Goal: Communication & Community: Answer question/provide support

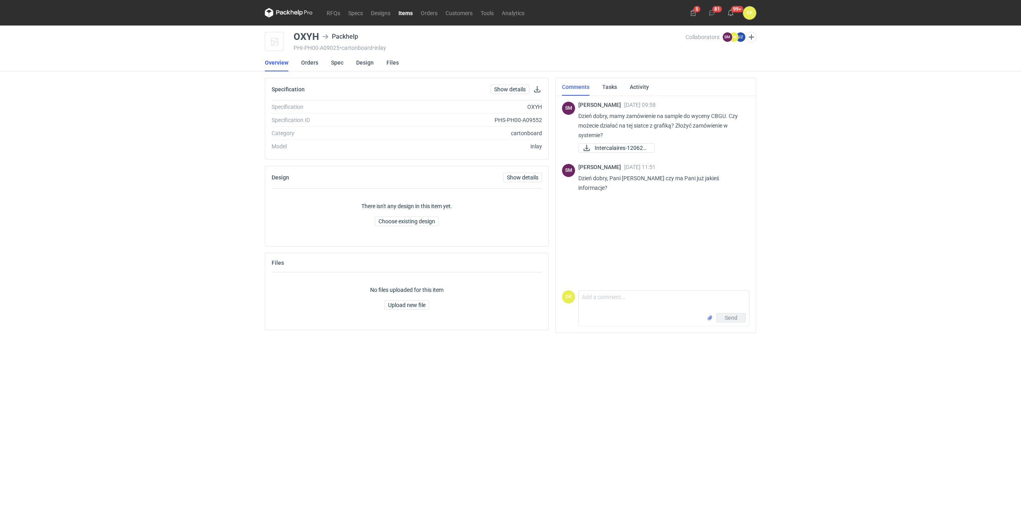
click at [300, 35] on div "OXYH" at bounding box center [306, 37] width 26 height 10
copy div "OXYH"
click at [759, 155] on div "Comments Tasks Activity SM Sebastian Markut 05 Sep 2025 09:58 Dzień dobry, mamy…" at bounding box center [655, 209] width 207 height 262
click at [70, 341] on div "RFQs Specs Designs Items Orders Customers Tools Analytics 5 81 99+ DK Dominika …" at bounding box center [510, 255] width 1021 height 510
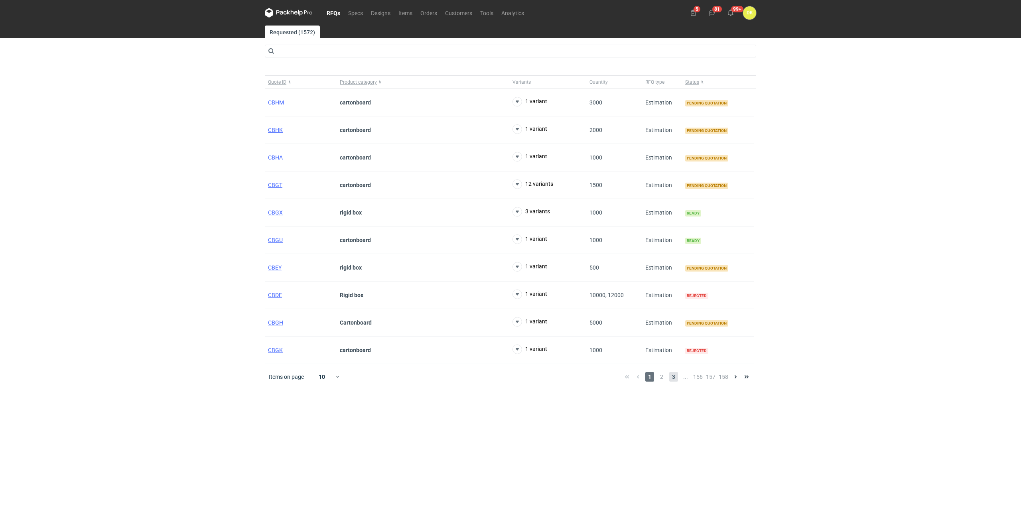
click at [671, 378] on span "3" at bounding box center [673, 377] width 9 height 10
click at [663, 374] on span "2" at bounding box center [663, 377] width 9 height 10
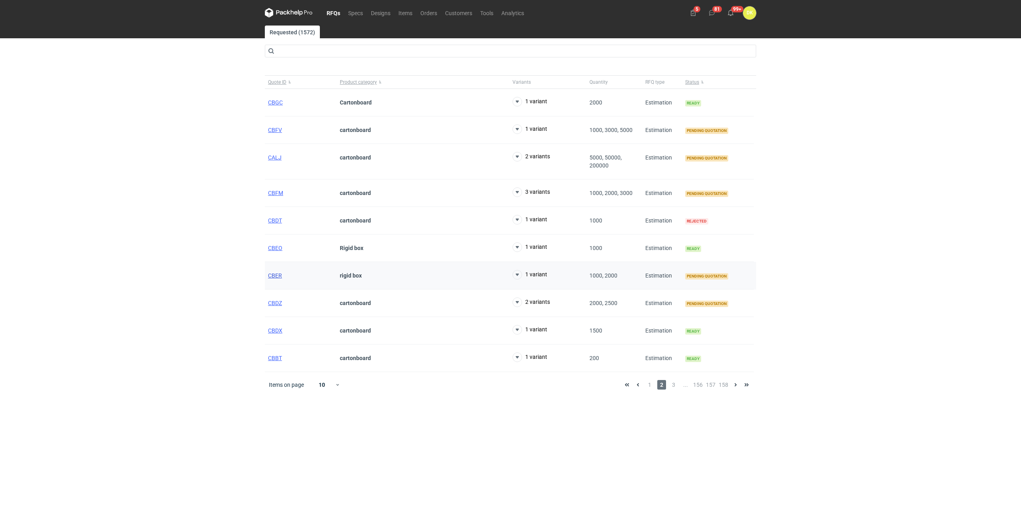
click at [272, 274] on span "CBER" at bounding box center [275, 275] width 14 height 6
click at [276, 302] on span "CBDZ" at bounding box center [275, 303] width 14 height 6
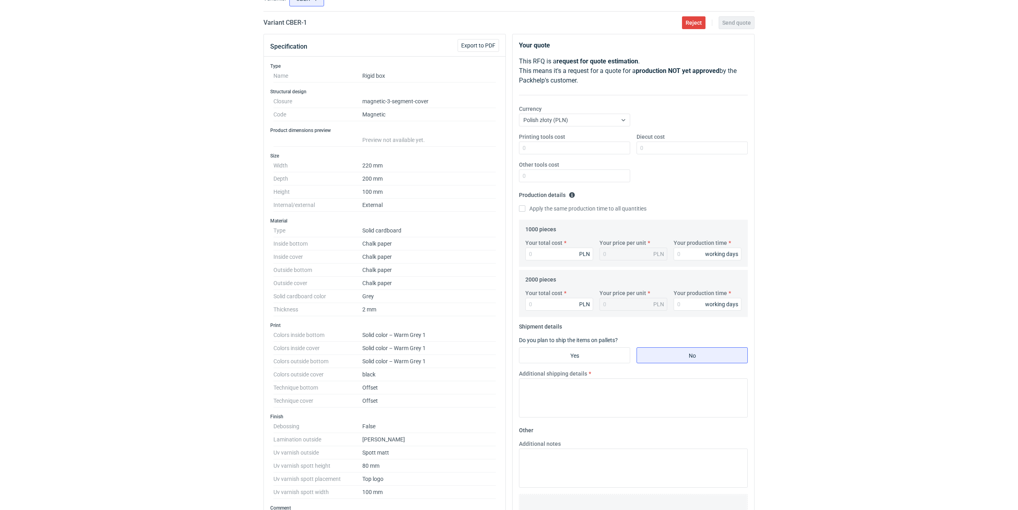
scroll to position [159, 0]
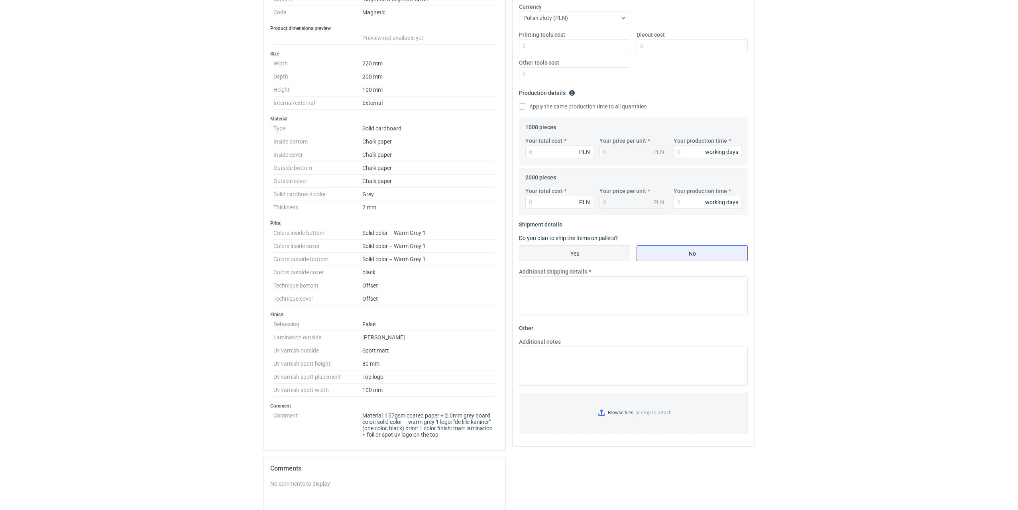
click at [602, 248] on input "Yes" at bounding box center [575, 253] width 110 height 15
radio input "true"
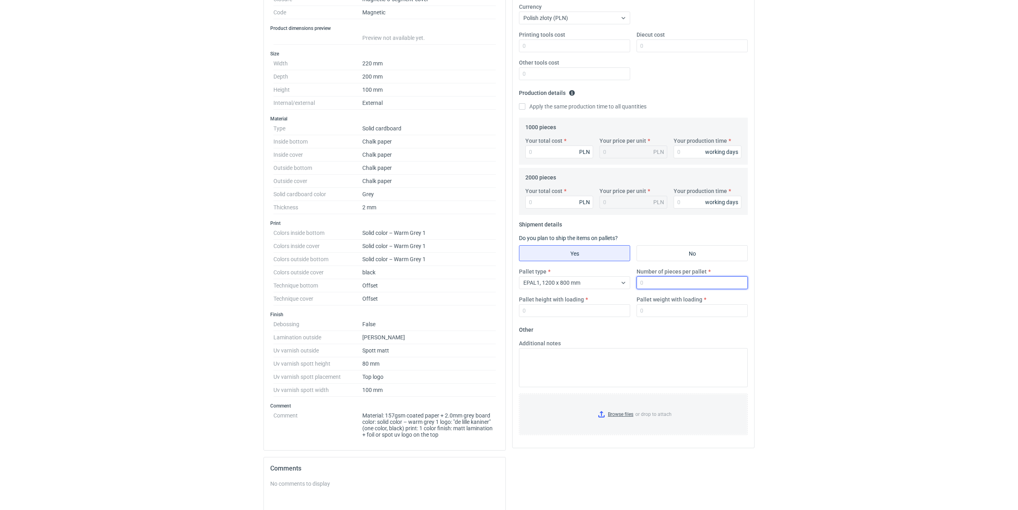
click at [644, 283] on input "Number of pieces per pallet" at bounding box center [692, 282] width 111 height 13
type input "192"
type input "1800"
type input "250"
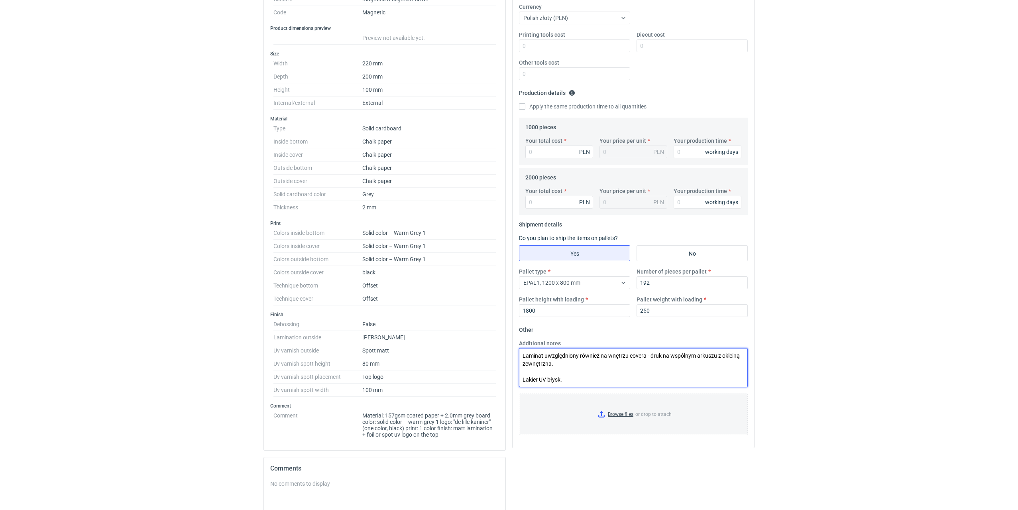
type textarea "Laminat uwzględniony również na wnętrzu covera - druk na wspólnym arkuszu z okl…"
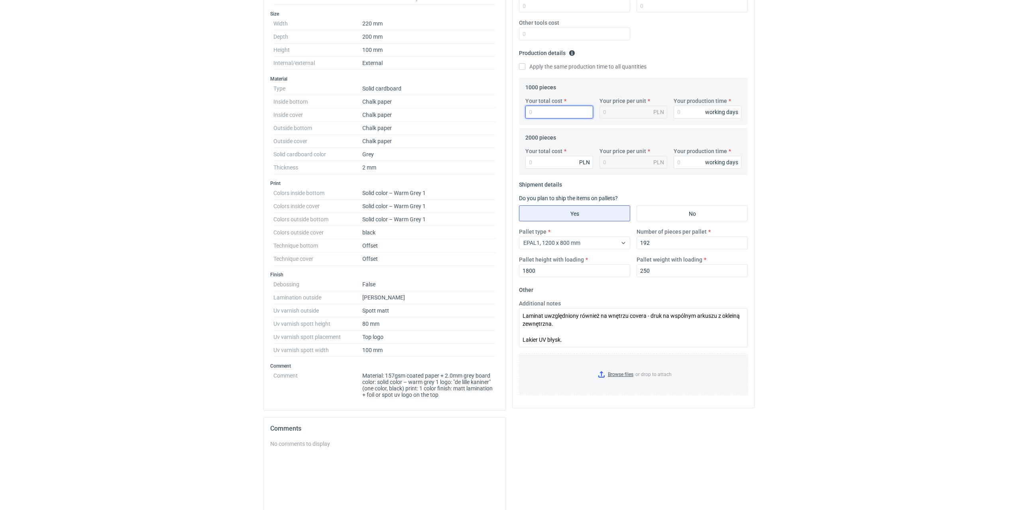
click at [569, 118] on input "Your total cost" at bounding box center [560, 112] width 68 height 13
click at [563, 112] on input "Your total cost" at bounding box center [560, 112] width 68 height 13
type input "22"
type input "0.02"
type input "22950"
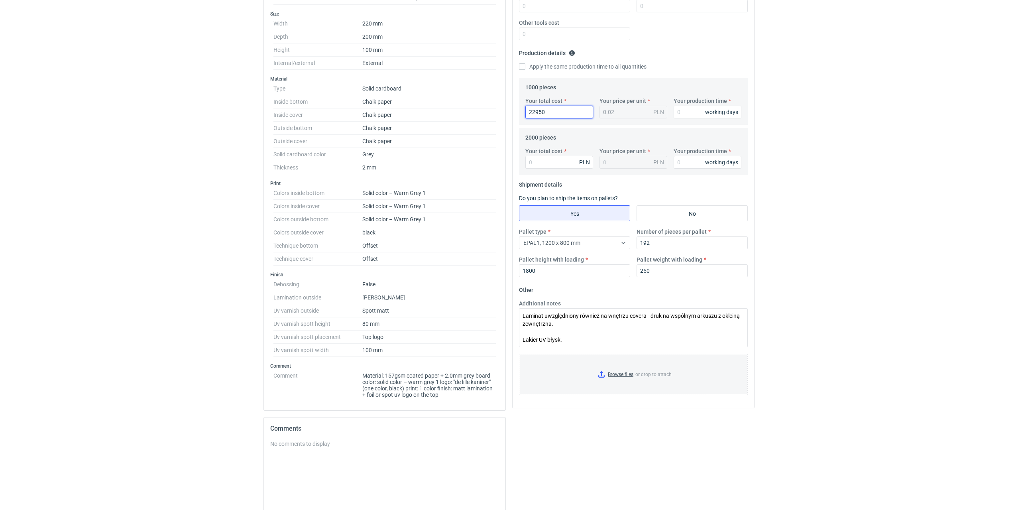
type input "22.95"
type input "22950"
click at [683, 110] on input "Your production time" at bounding box center [708, 112] width 68 height 13
type input "25"
click at [554, 158] on input "Your total cost" at bounding box center [560, 162] width 68 height 13
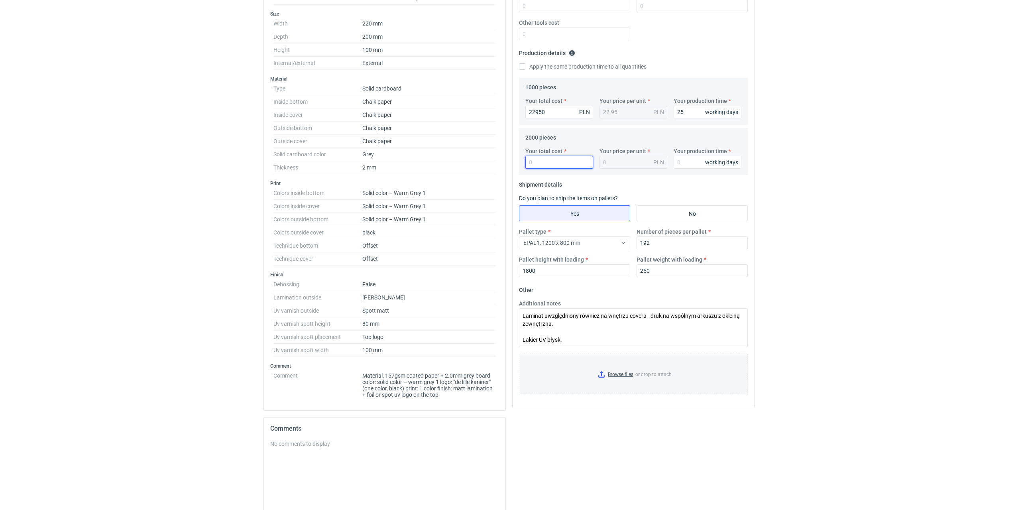
click at [547, 158] on input "Your total cost" at bounding box center [560, 162] width 68 height 13
type input "39"
type input "0.02"
type input "39250"
type input "19.63"
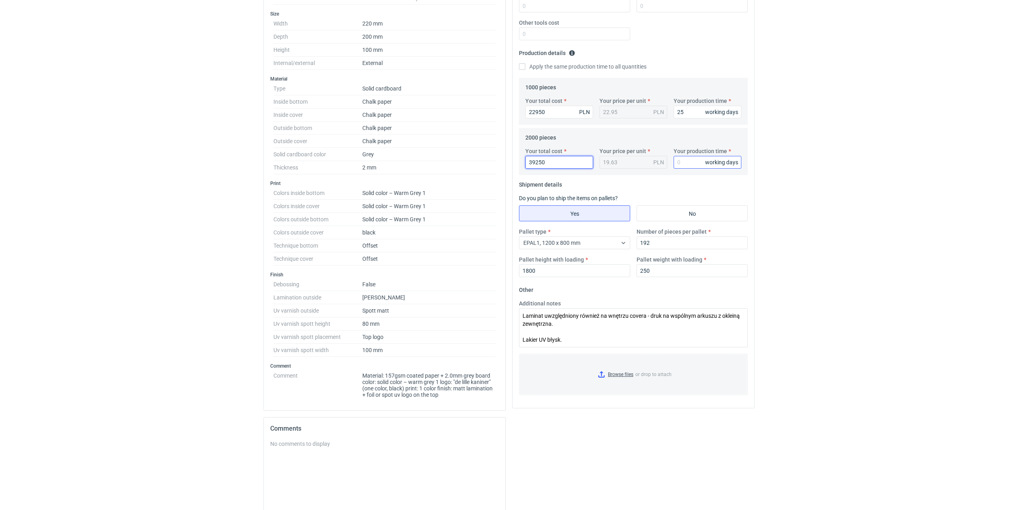
type input "39250"
click at [691, 159] on input "Your production time" at bounding box center [708, 162] width 68 height 13
type input "25"
click at [570, 338] on textarea "Laminat uwzględniony również na wnętrzu covera - druk na wspólnym arkuszu z okl…" at bounding box center [633, 327] width 229 height 39
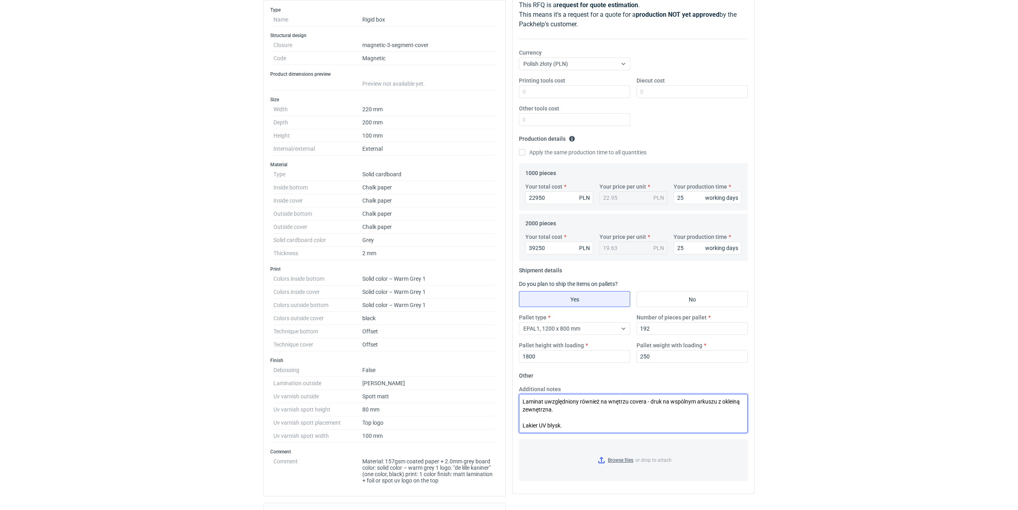
scroll to position [0, 0]
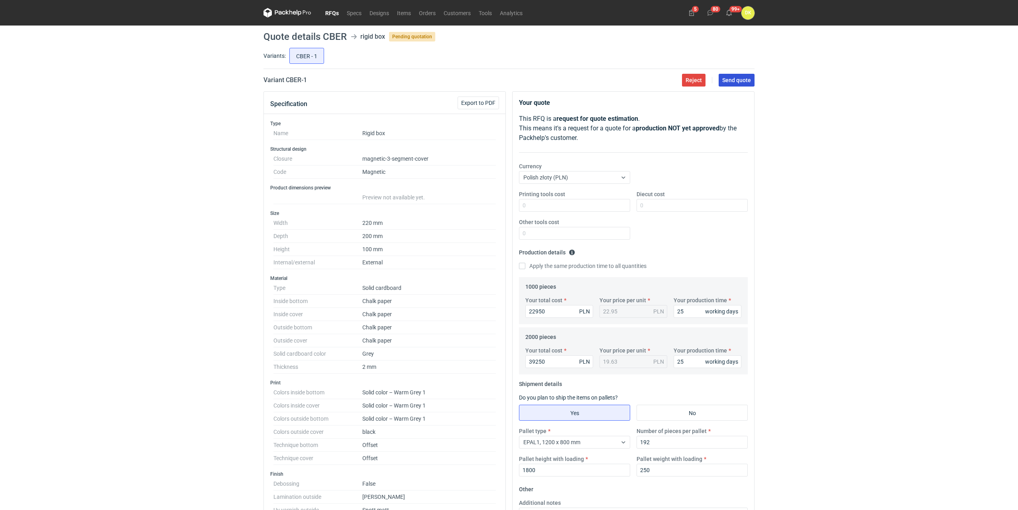
click at [724, 81] on span "Send quote" at bounding box center [736, 80] width 29 height 6
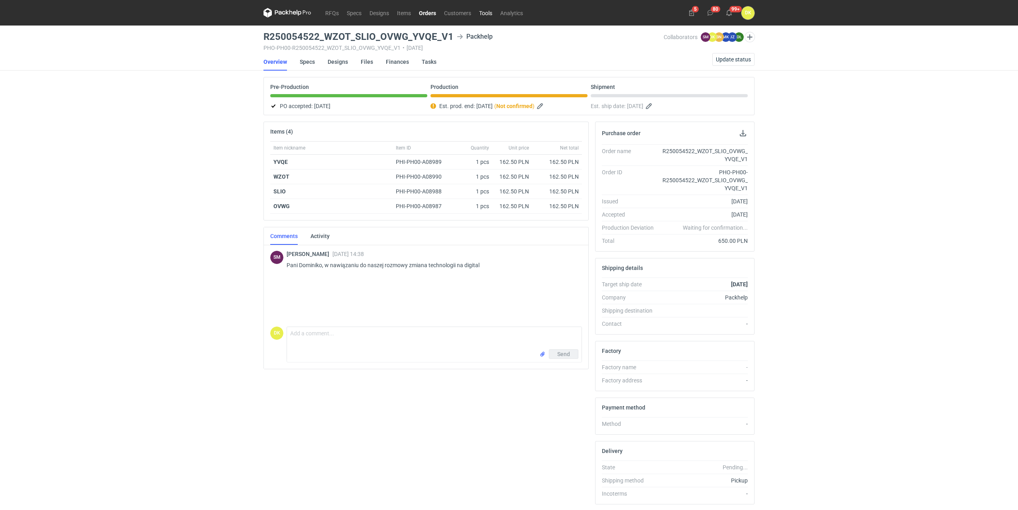
click at [487, 14] on link "Tools" at bounding box center [485, 13] width 21 height 10
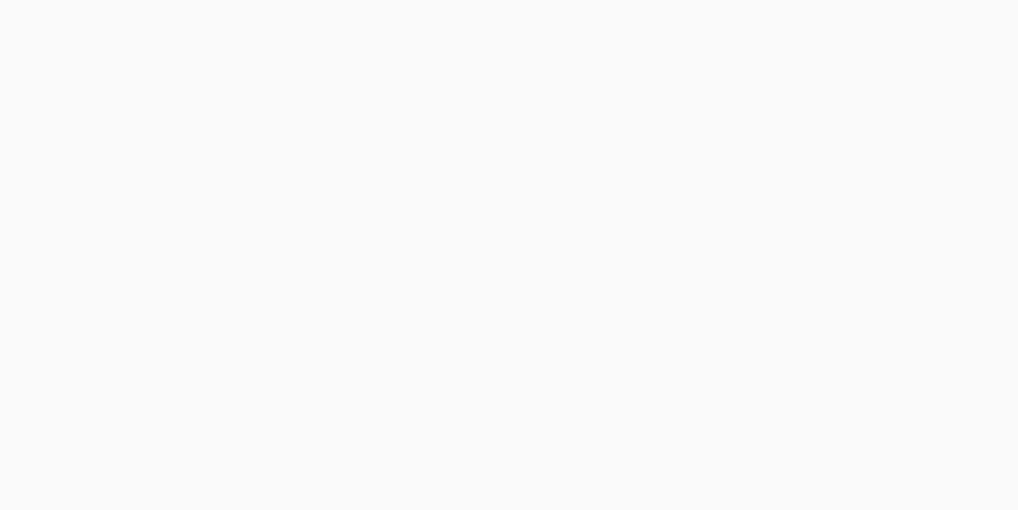
scroll to position [239, 0]
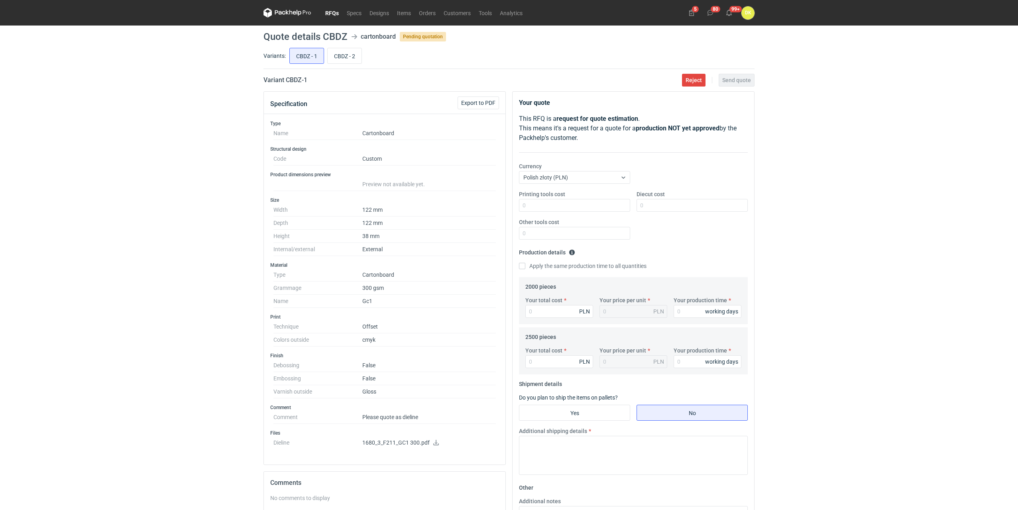
click at [435, 443] on icon at bounding box center [436, 443] width 6 height 6
click at [336, 10] on link "RFQs" at bounding box center [332, 13] width 22 height 10
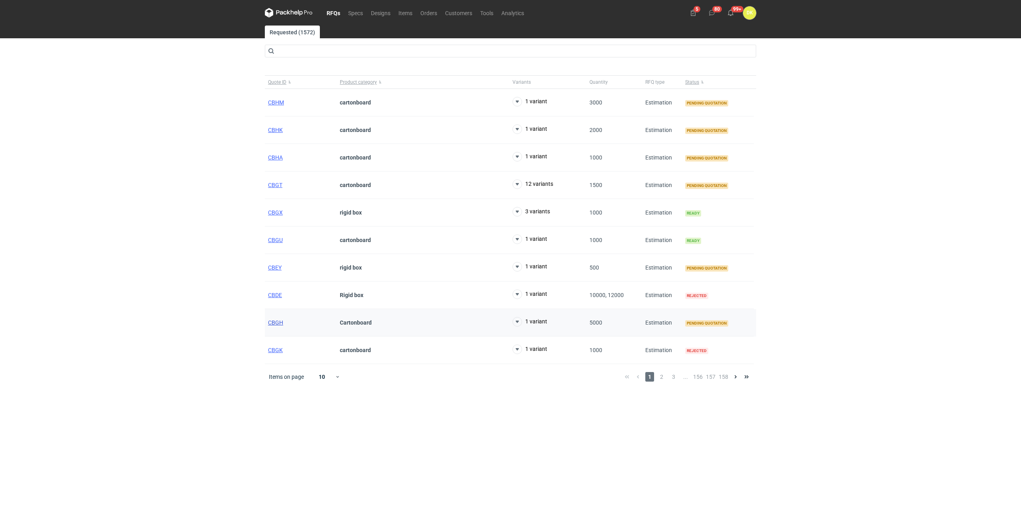
click at [272, 324] on span "CBGH" at bounding box center [275, 322] width 15 height 6
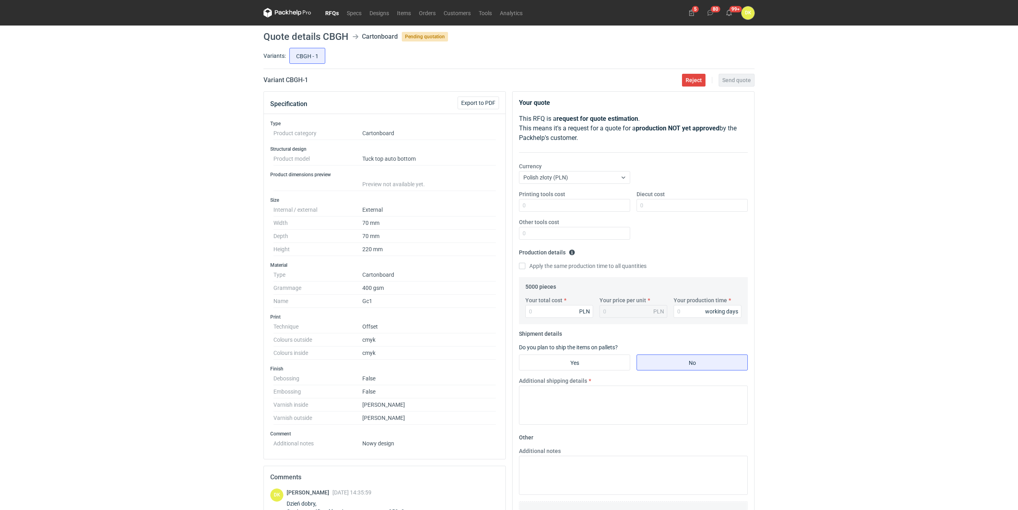
scroll to position [147, 0]
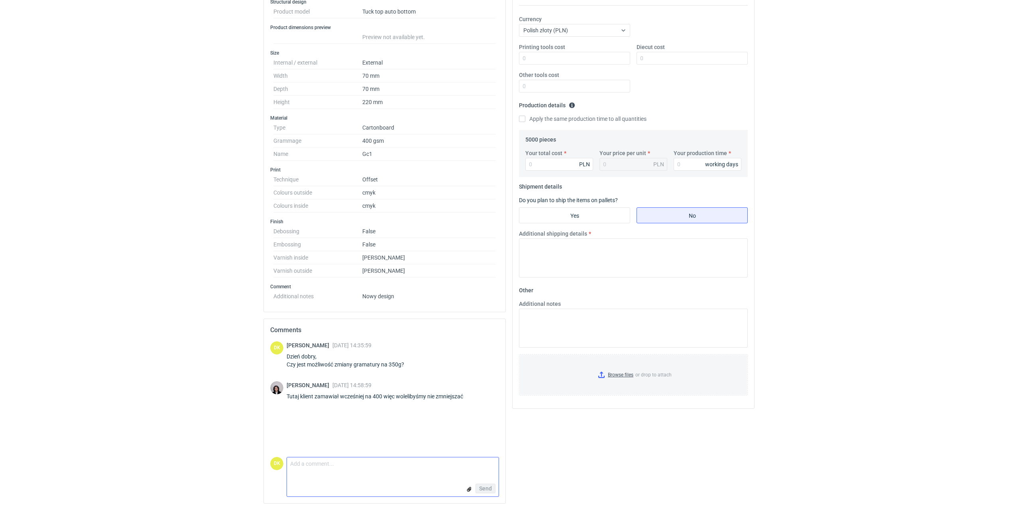
click at [331, 463] on textarea "Comment message" at bounding box center [393, 465] width 212 height 17
type textarea "[PERSON_NAME]. [DATE] czekam na informacje o papierze od dostawcy."
click at [488, 490] on span "Send" at bounding box center [485, 489] width 13 height 6
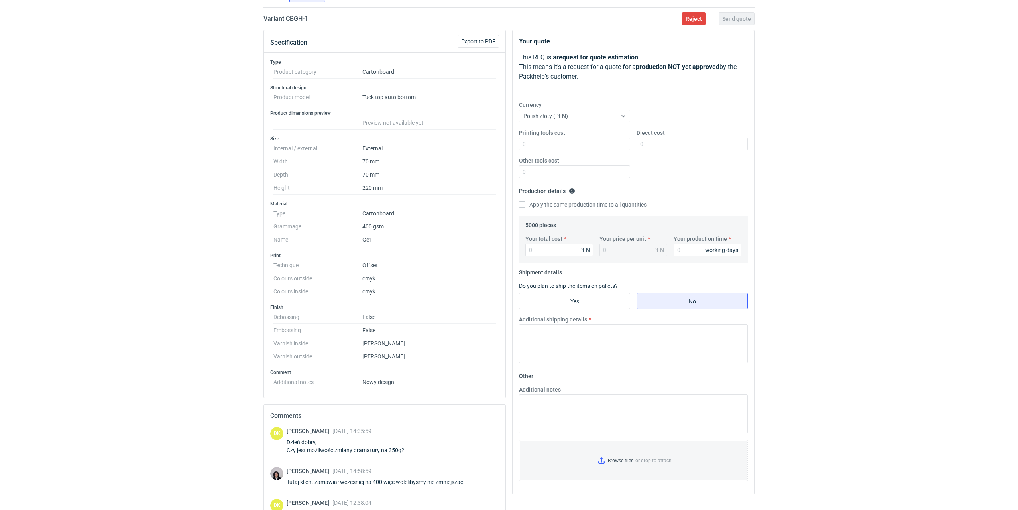
scroll to position [0, 0]
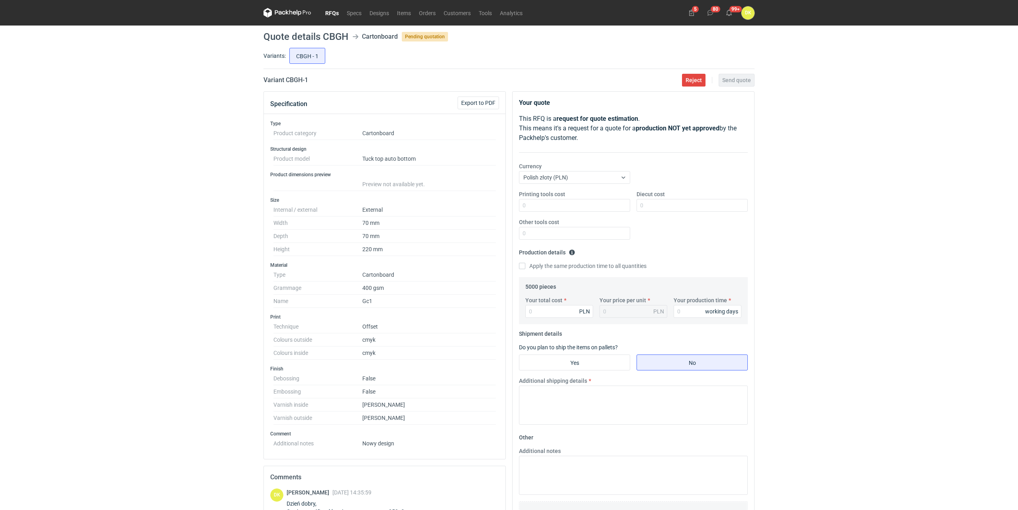
click at [333, 35] on h1 "Quote details CBGH" at bounding box center [306, 37] width 85 height 10
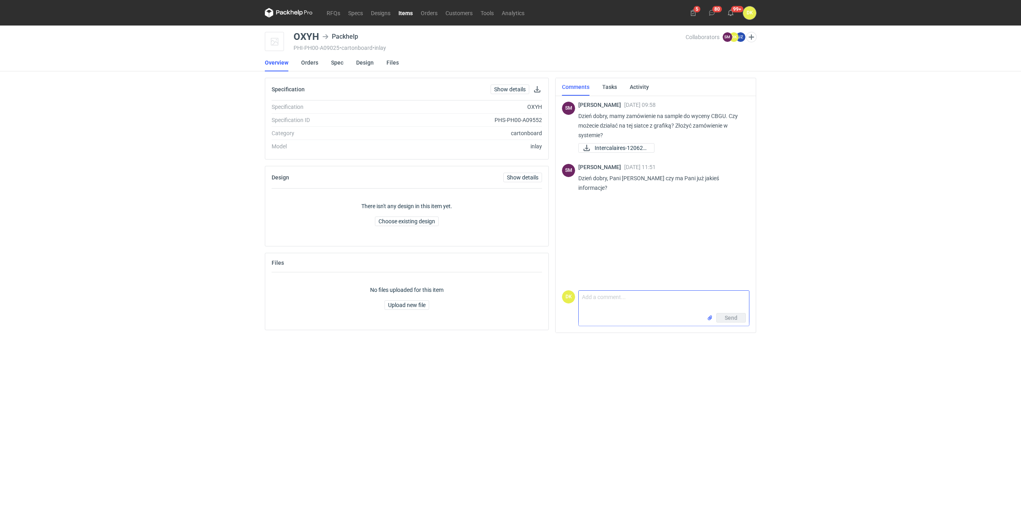
click at [640, 299] on textarea "Comment message" at bounding box center [664, 302] width 170 height 22
click at [835, 210] on div "RFQs Specs Designs Items Orders Customers Tools Analytics 5 80 99+ DK [PERSON_N…" at bounding box center [510, 255] width 1021 height 510
click at [660, 297] on textarea "Dzień dobry [PERSON_NAME]," at bounding box center [664, 302] width 170 height 22
click at [684, 299] on textarea "Dzień dobry [PERSON_NAME], Załączony plik jest przeskalowany. Prosze o przesłan…" at bounding box center [664, 299] width 170 height 28
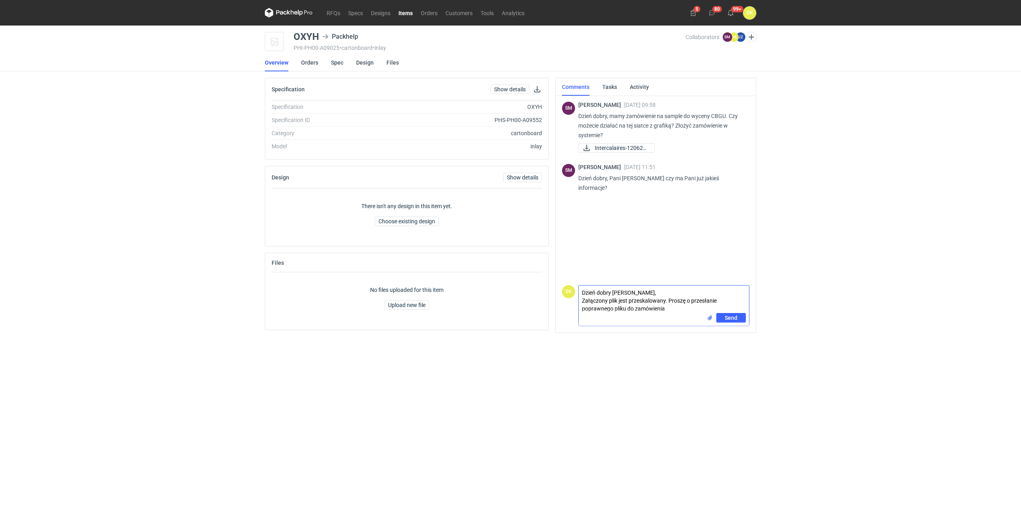
click at [671, 309] on textarea "Dzień dobry [PERSON_NAME], Załączony plik jest przeskalowany. Proszę o przesłan…" at bounding box center [664, 299] width 170 height 28
click at [666, 299] on textarea "Dzień dobry [PERSON_NAME], Załączony plik jest przeskalowany. Proszę o przesłan…" at bounding box center [664, 299] width 170 height 28
click at [592, 301] on textarea "Dzień dobry [PERSON_NAME], Załączony plik jest przeskalowany względem siatki, k…" at bounding box center [664, 295] width 170 height 35
click at [677, 310] on textarea "Dzień dobry [PERSON_NAME], Załączony plik jest przeskalowany względem siatki, k…" at bounding box center [664, 295] width 170 height 35
type textarea "Dzień dobry [PERSON_NAME], Załączony plik jest przeskalowany względem siatki, k…"
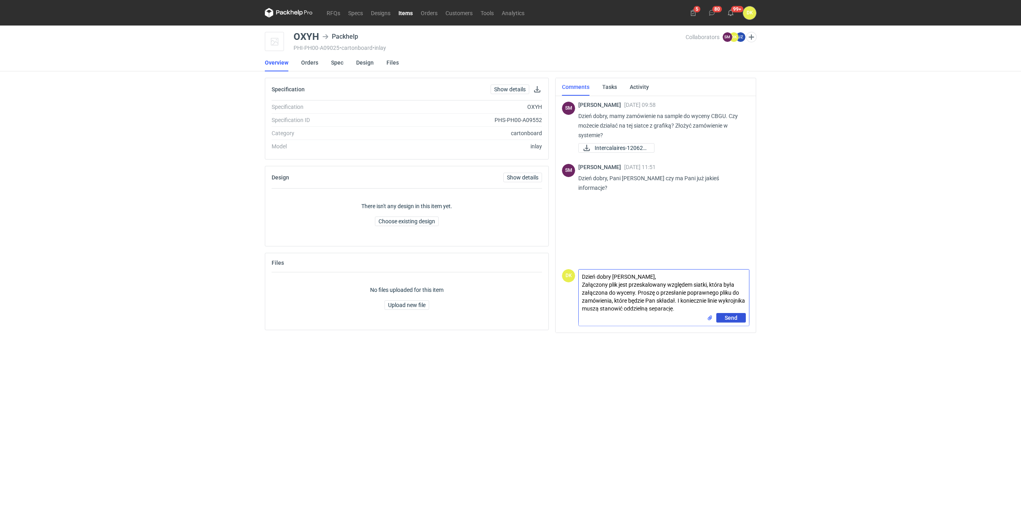
click at [723, 316] on button "Send" at bounding box center [731, 318] width 30 height 10
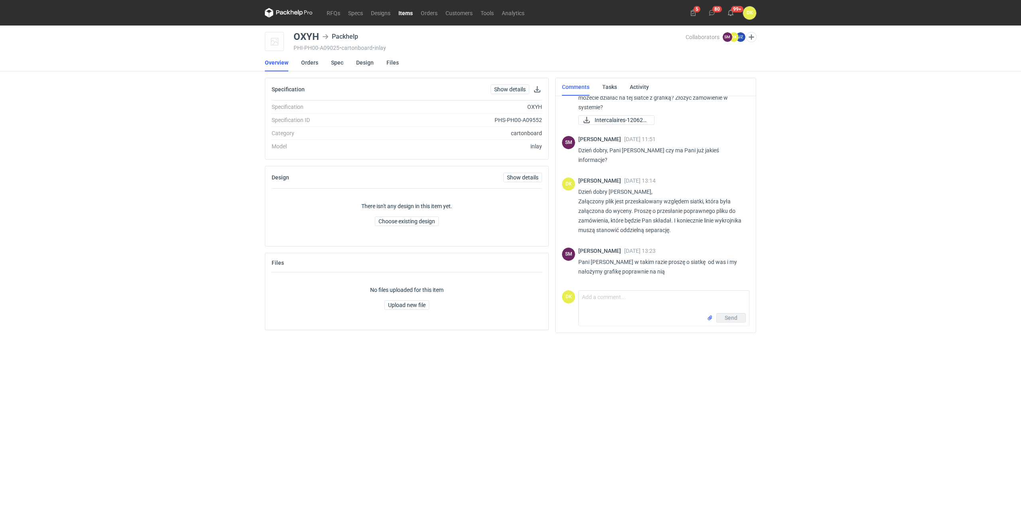
scroll to position [19, 0]
